Goal: Task Accomplishment & Management: Manage account settings

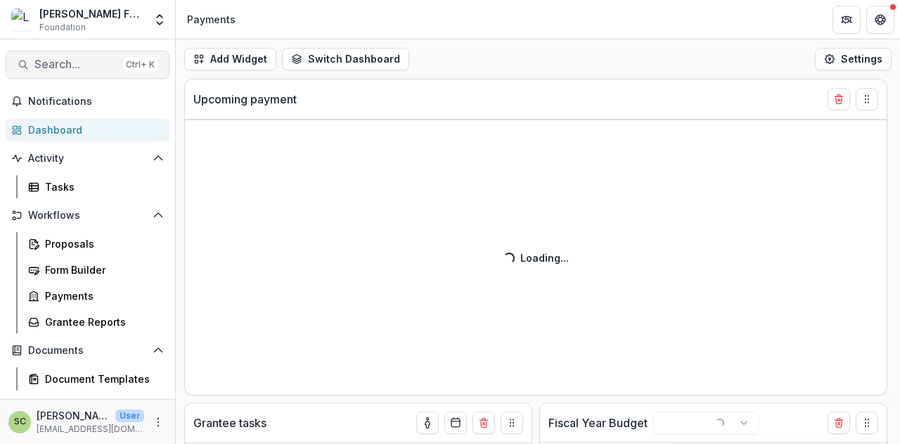
click at [106, 77] on button "Search... Ctrl + K" at bounding box center [88, 65] width 164 height 28
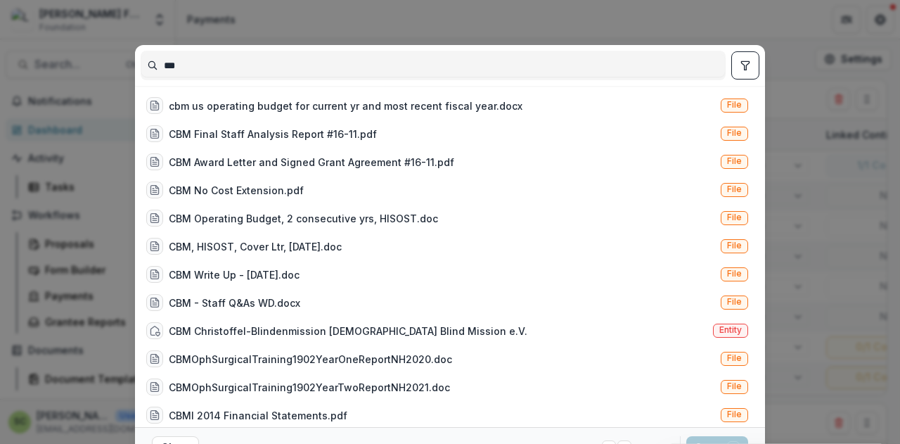
type input "***"
click at [744, 67] on icon "toggle filters" at bounding box center [745, 65] width 8 height 8
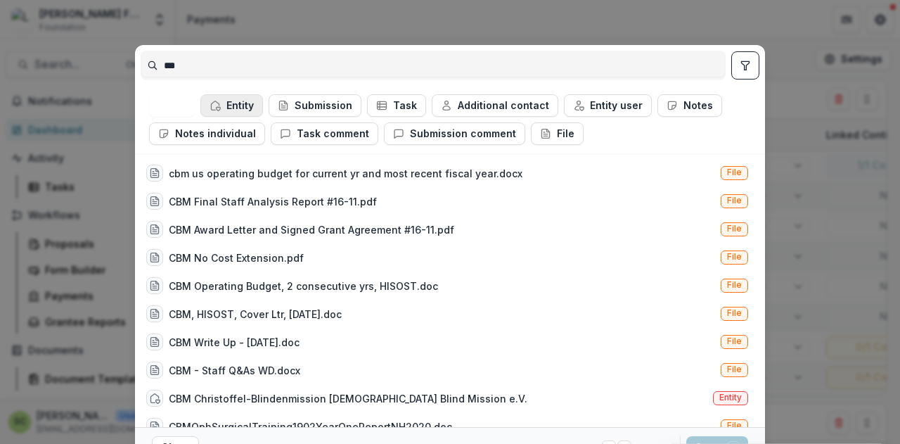
click at [235, 101] on button "Entity" at bounding box center [231, 105] width 63 height 22
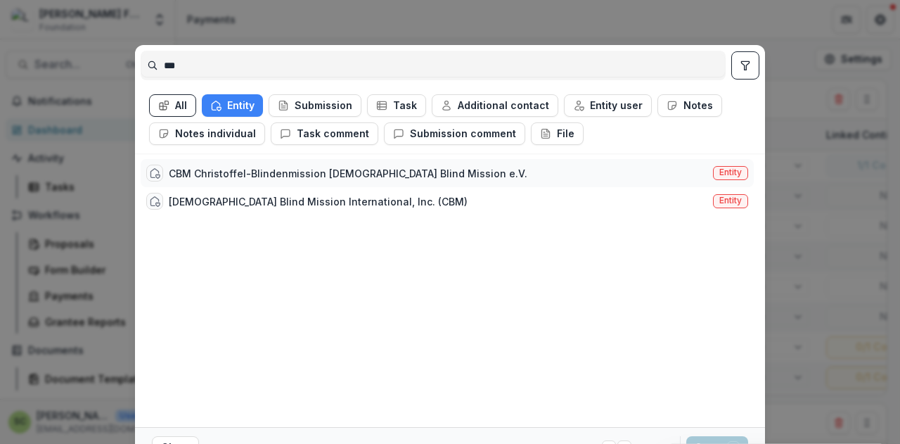
click at [228, 169] on div "CBM Christoffel-Blindenmission [DEMOGRAPHIC_DATA] Blind Mission e.V." at bounding box center [348, 173] width 358 height 15
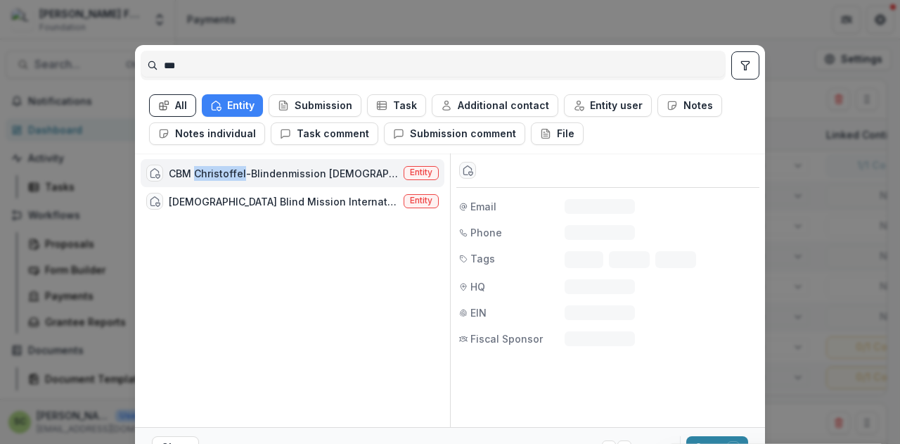
click at [228, 169] on div "CBM Christoffel-Blindenmission [DEMOGRAPHIC_DATA] Blind Mission e.V." at bounding box center [283, 173] width 229 height 15
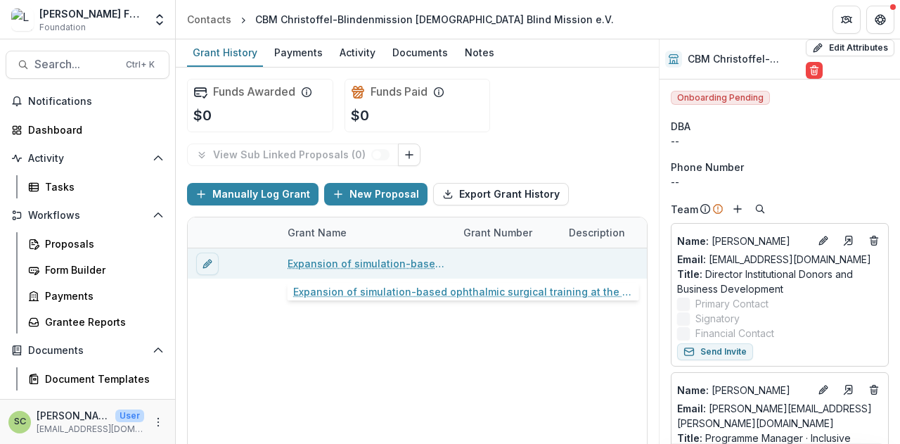
click at [311, 264] on link "Expansion of simulation-based ophthalmic surgical training at the [GEOGRAPHIC_D…" at bounding box center [366, 263] width 159 height 15
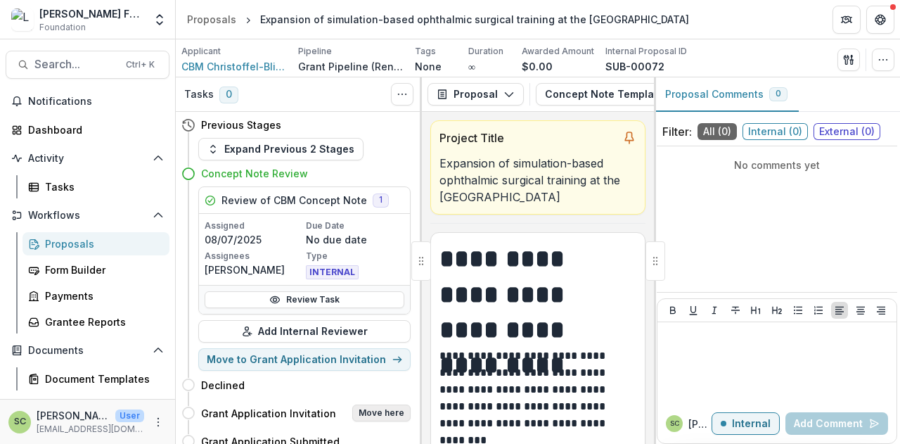
click at [373, 404] on button "Move here" at bounding box center [381, 412] width 58 height 17
select select "**********"
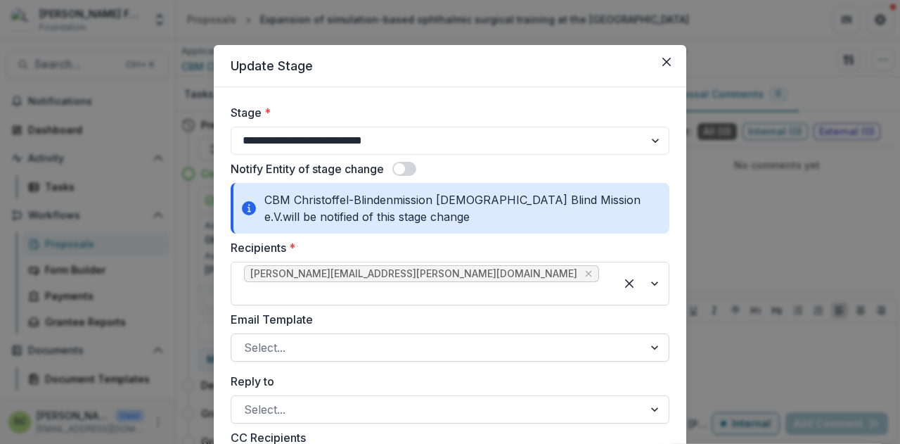
click at [371, 337] on div at bounding box center [437, 347] width 387 height 20
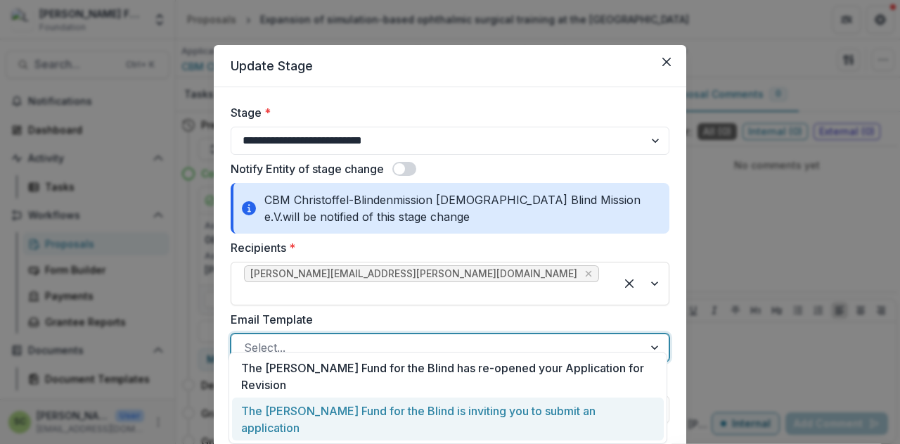
click at [360, 397] on div "The [PERSON_NAME] Fund for the Blind is inviting you to submit an application" at bounding box center [448, 418] width 432 height 43
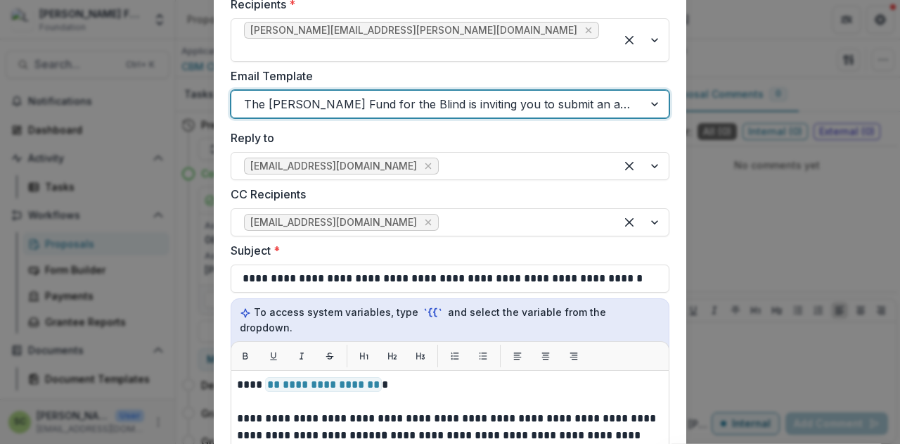
scroll to position [139, 0]
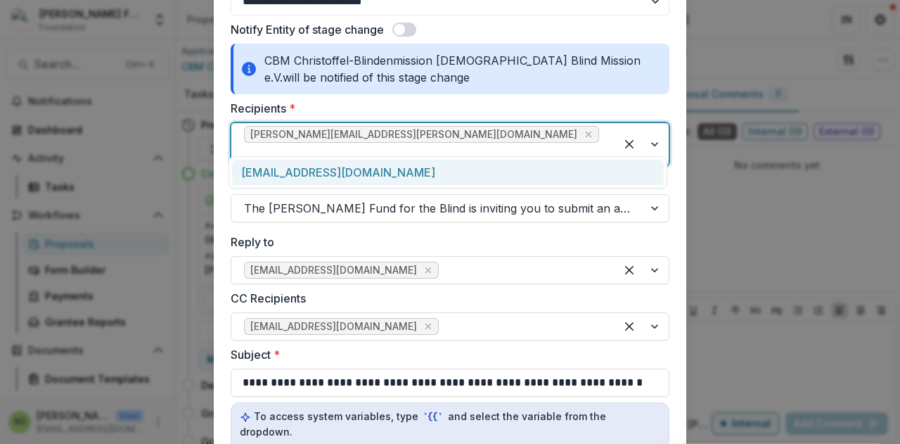
click at [446, 144] on div at bounding box center [423, 154] width 358 height 20
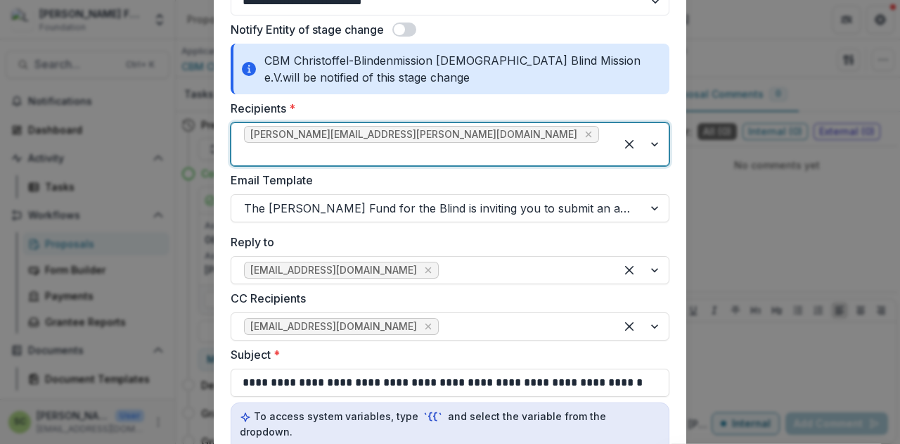
click at [446, 144] on div at bounding box center [423, 154] width 358 height 20
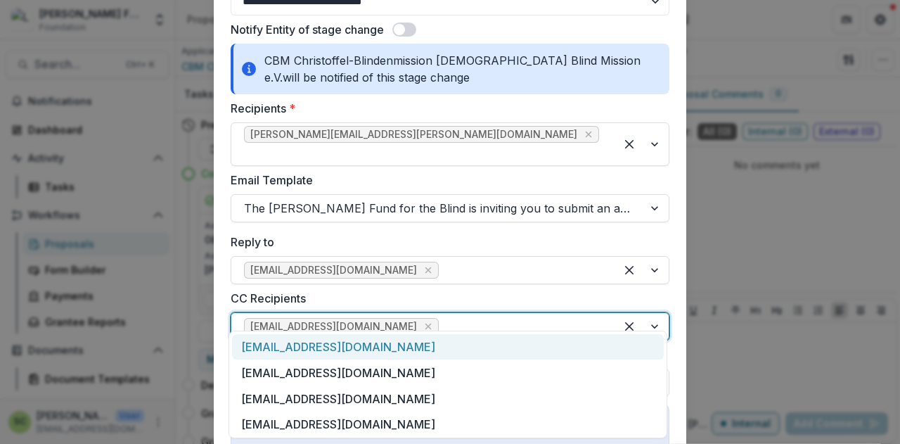
click at [418, 312] on div "[EMAIL_ADDRESS][DOMAIN_NAME]" at bounding box center [450, 326] width 439 height 28
click at [413, 347] on div "ktphan@lavellefund.org" at bounding box center [448, 347] width 432 height 26
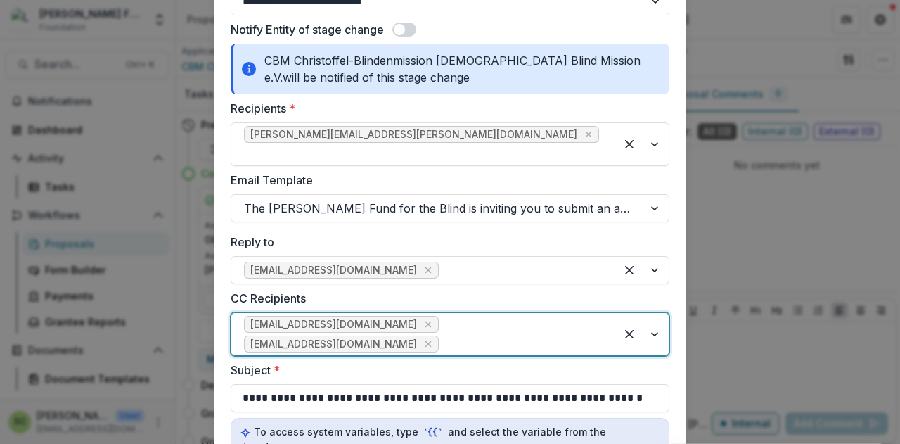
scroll to position [347, 0]
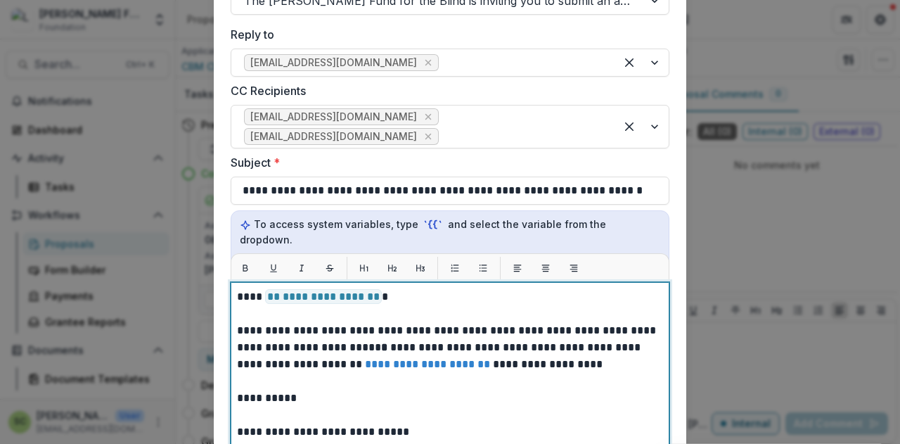
click at [381, 342] on strong "*" at bounding box center [385, 347] width 9 height 11
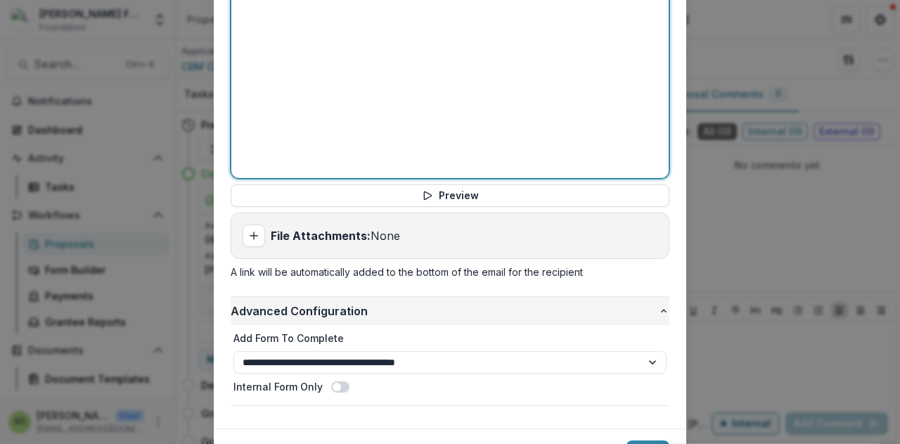
scroll to position [828, 0]
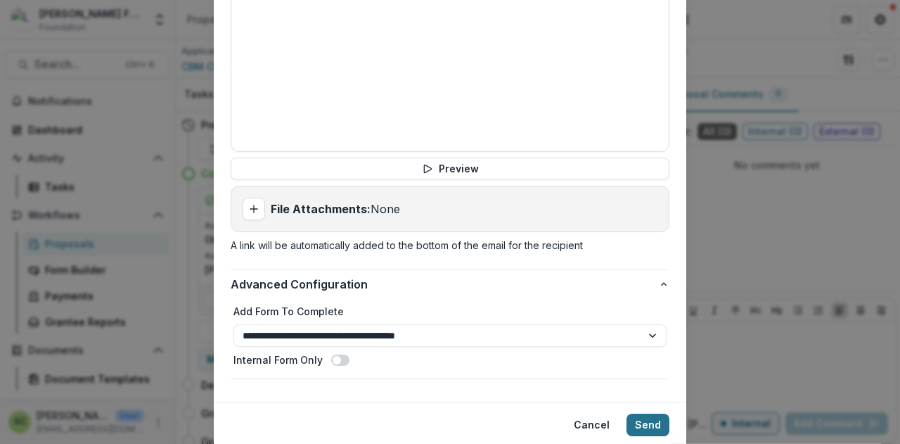
click at [655, 413] on button "Send" at bounding box center [647, 424] width 43 height 22
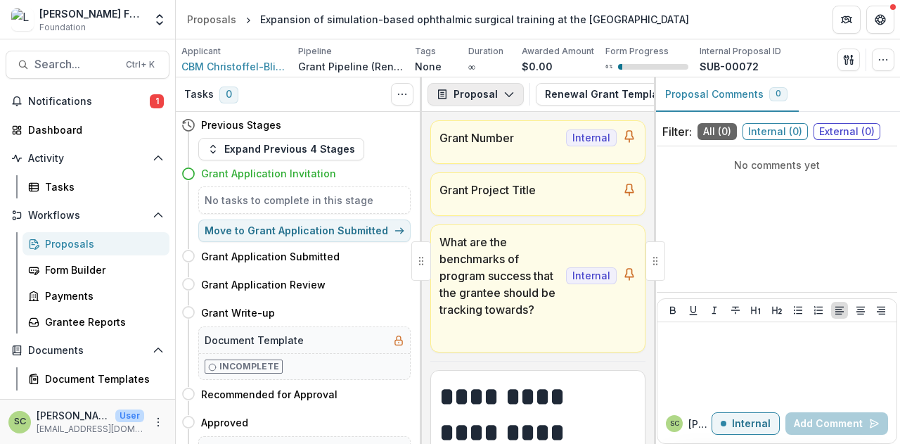
click at [485, 89] on button "Proposal" at bounding box center [475, 94] width 96 height 22
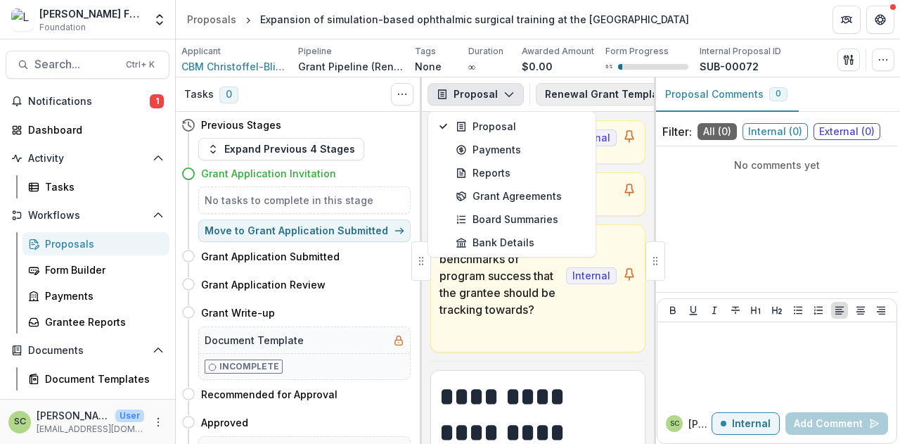
click at [588, 88] on button "Renewal Grant Template 2" at bounding box center [624, 94] width 176 height 22
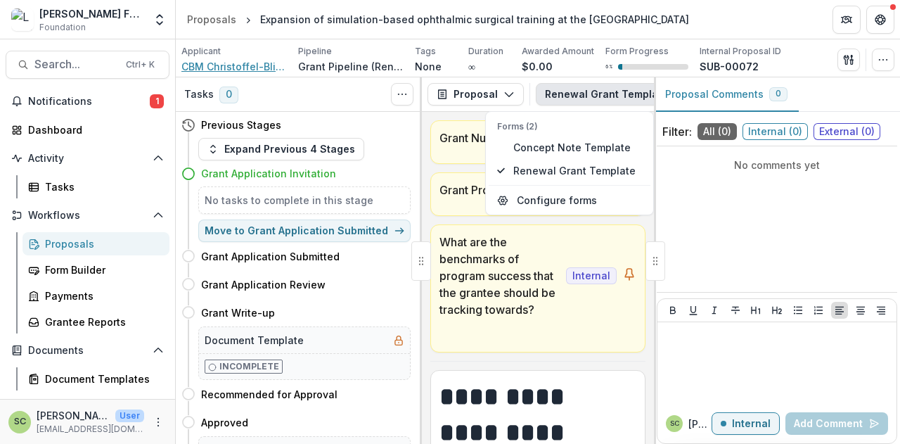
click at [258, 73] on span "CBM Christoffel-Blindenmission [DEMOGRAPHIC_DATA] Blind Mission e.V." at bounding box center [233, 66] width 105 height 15
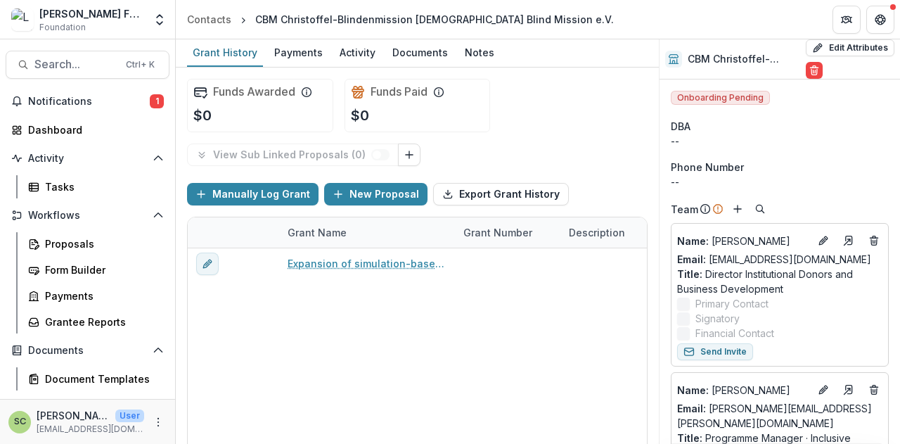
click at [354, 67] on div "Grant History Payments Activity Documents Notes" at bounding box center [417, 53] width 483 height 28
click at [354, 58] on div "Activity" at bounding box center [357, 52] width 47 height 20
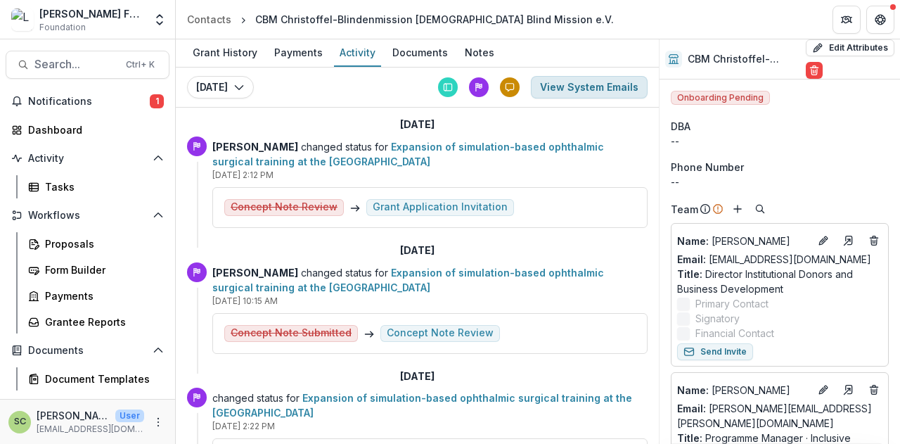
click at [585, 85] on button "View System Emails" at bounding box center [589, 87] width 117 height 22
click at [561, 81] on button "View System Emails" at bounding box center [589, 87] width 117 height 22
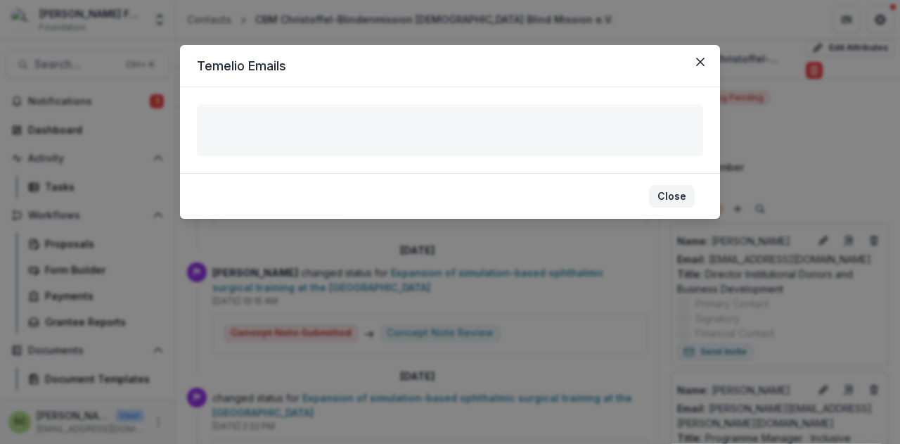
click at [661, 198] on button "Close" at bounding box center [672, 196] width 46 height 22
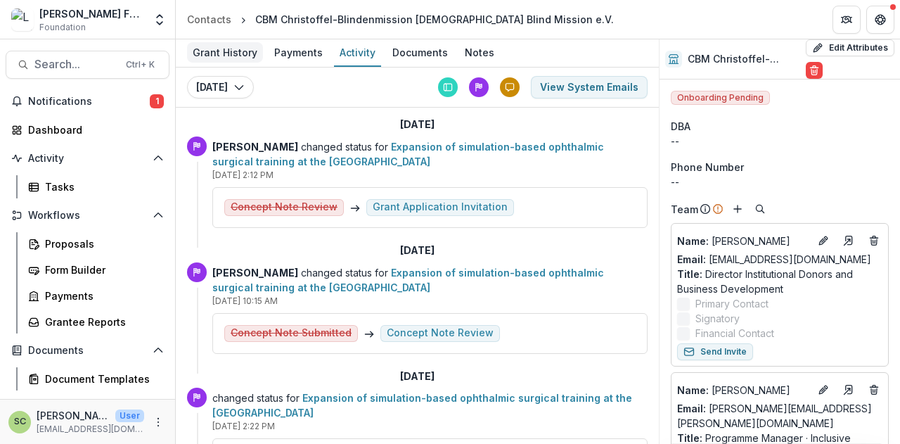
click at [243, 53] on div "Grant History" at bounding box center [225, 52] width 76 height 20
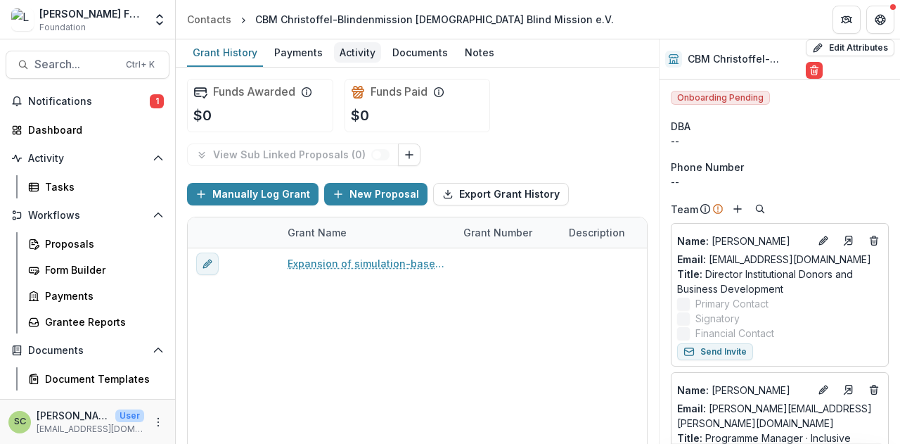
click at [335, 58] on div "Activity" at bounding box center [357, 52] width 47 height 20
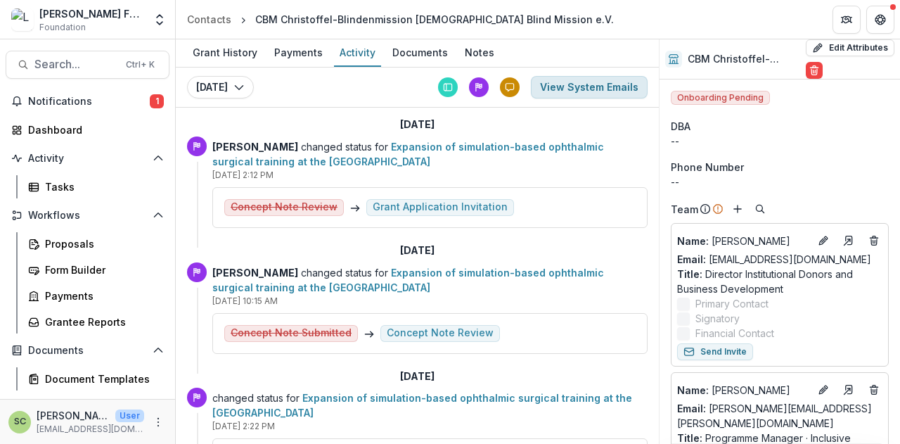
click at [539, 88] on button "View System Emails" at bounding box center [589, 87] width 117 height 22
